Goal: Information Seeking & Learning: Learn about a topic

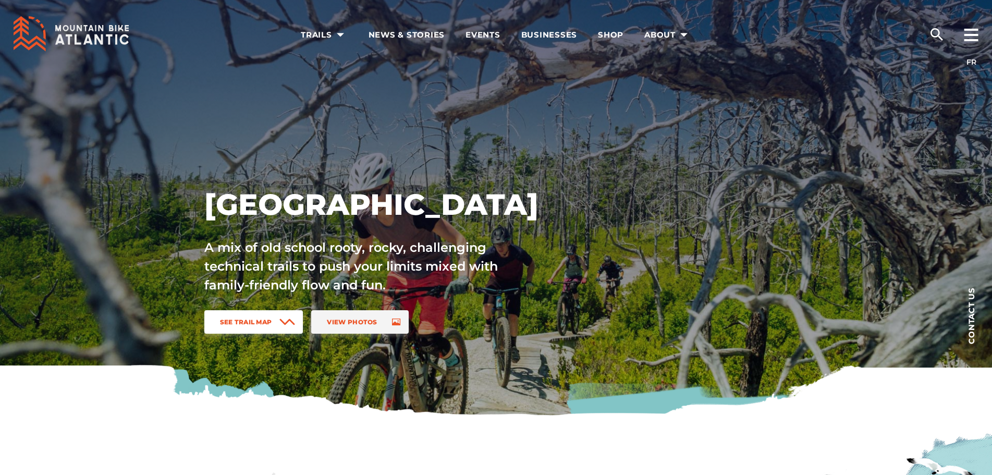
drag, startPoint x: 241, startPoint y: 325, endPoint x: 231, endPoint y: 330, distance: 10.5
click at [240, 326] on link "See Trail Map" at bounding box center [253, 321] width 99 height 23
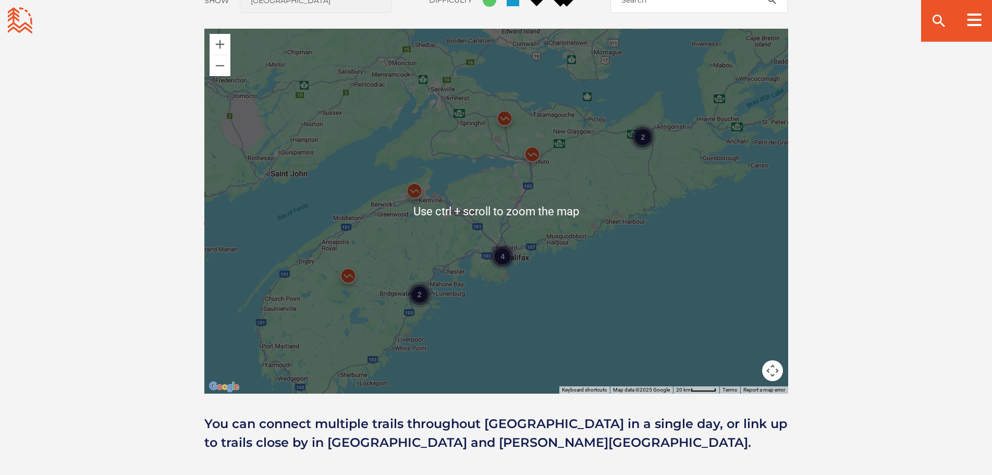
scroll to position [980, 0]
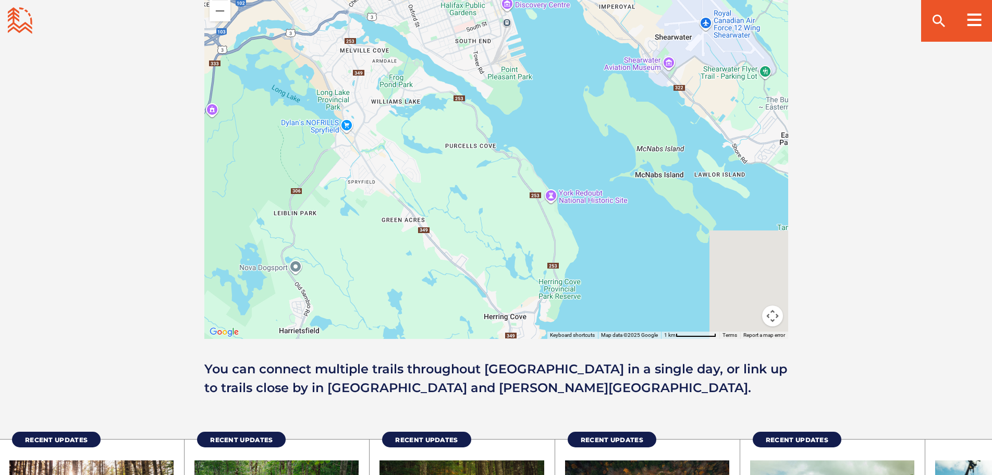
drag, startPoint x: 504, startPoint y: 215, endPoint x: 456, endPoint y: 20, distance: 201.3
click at [456, 20] on div at bounding box center [496, 156] width 584 height 365
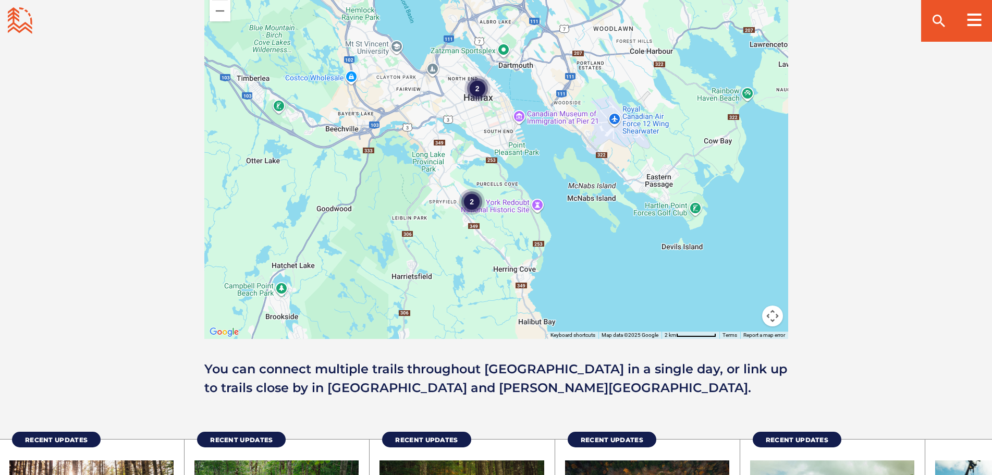
drag, startPoint x: 413, startPoint y: 134, endPoint x: 438, endPoint y: 188, distance: 59.5
click at [437, 189] on div "2 2" at bounding box center [496, 156] width 584 height 365
click at [469, 199] on div "2" at bounding box center [472, 203] width 26 height 26
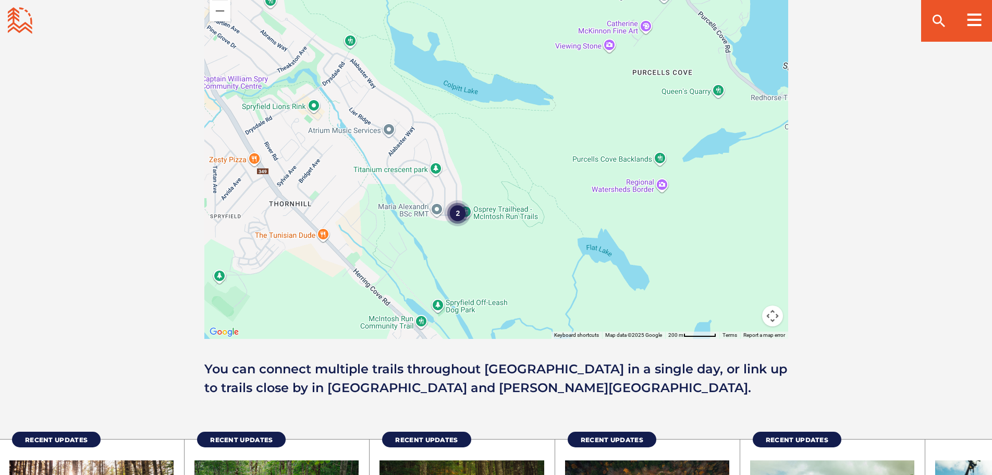
click at [456, 213] on div "2" at bounding box center [458, 213] width 26 height 26
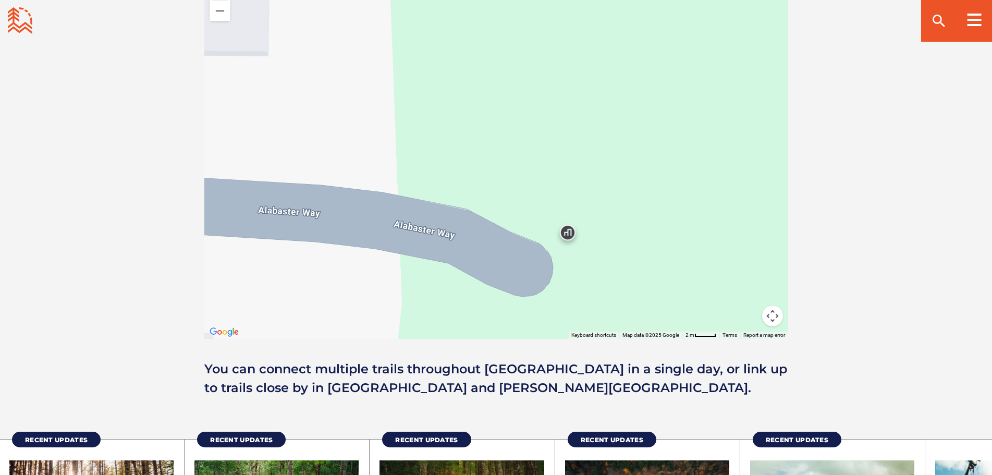
drag, startPoint x: 557, startPoint y: 190, endPoint x: 382, endPoint y: 178, distance: 175.1
click at [383, 178] on div at bounding box center [496, 156] width 584 height 365
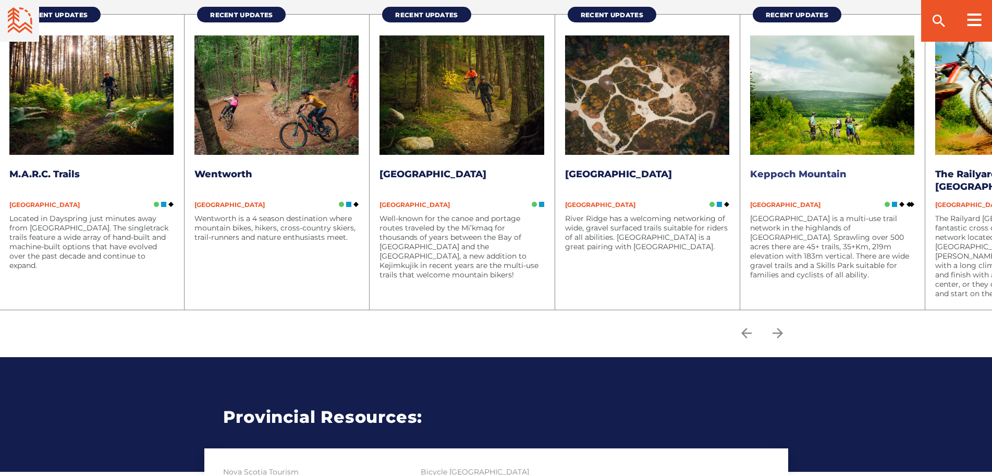
scroll to position [1345, 0]
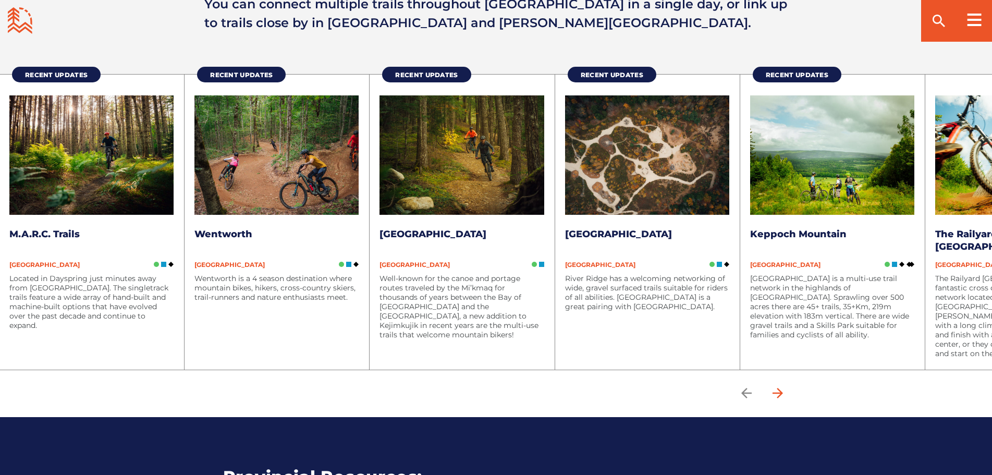
click at [782, 397] on icon "arrow forward" at bounding box center [777, 393] width 10 height 10
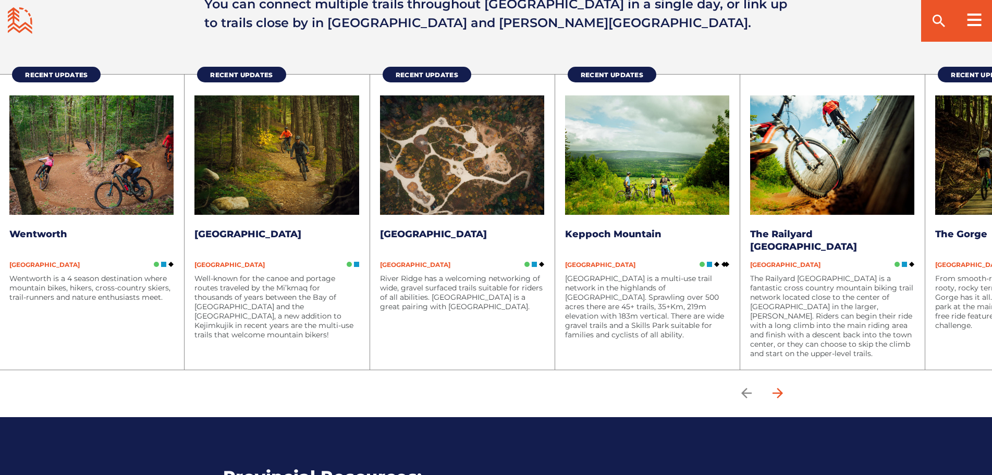
click at [782, 397] on icon "arrow forward" at bounding box center [777, 393] width 10 height 10
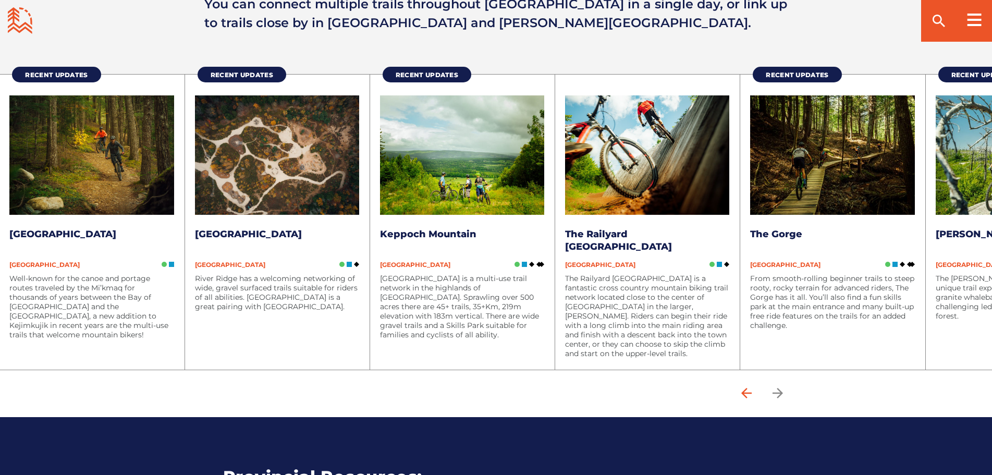
click at [748, 393] on icon "arrow back" at bounding box center [746, 393] width 10 height 10
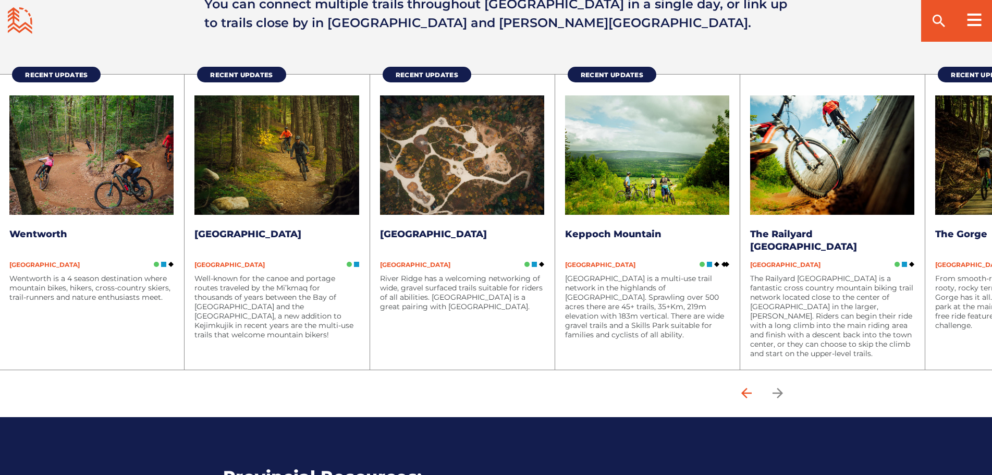
click at [748, 393] on icon "arrow back" at bounding box center [746, 393] width 10 height 10
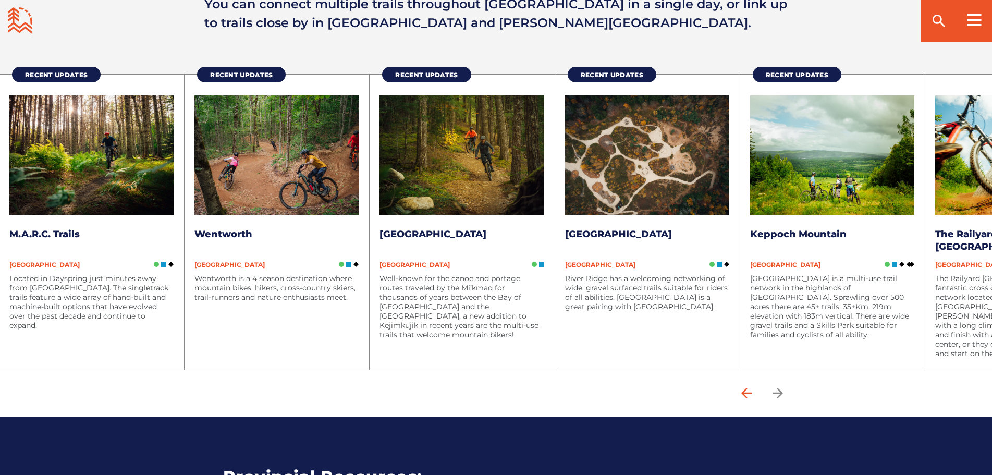
click at [748, 393] on icon "arrow back" at bounding box center [746, 393] width 10 height 10
click at [54, 234] on link "M.A.R.C. Trails" at bounding box center [44, 233] width 70 height 11
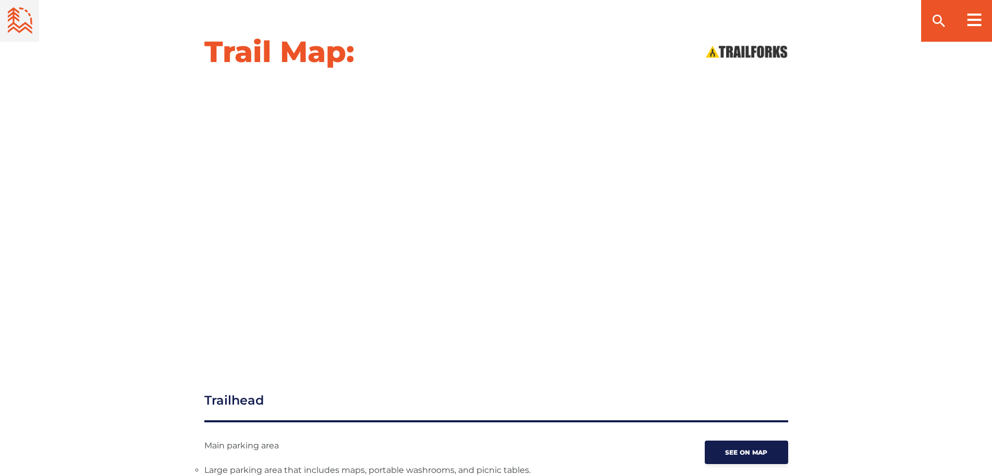
scroll to position [1147, 0]
